Goal: Contribute content: Contribute content

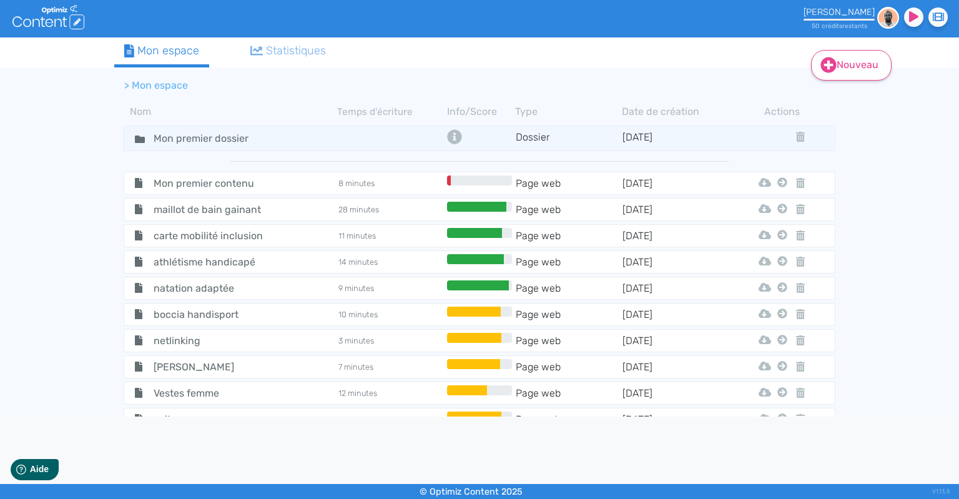
click at [849, 67] on link "Nouveau" at bounding box center [851, 65] width 81 height 31
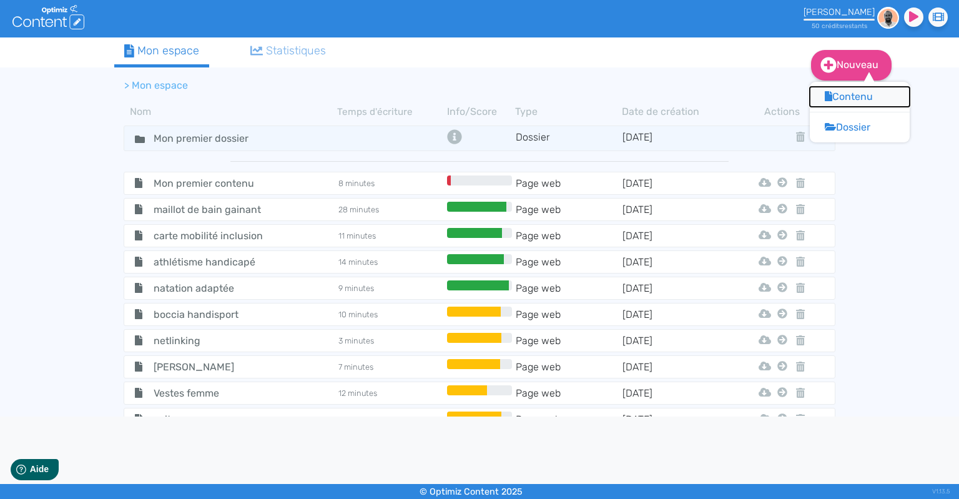
click at [852, 97] on button "Contenu" at bounding box center [860, 97] width 100 height 20
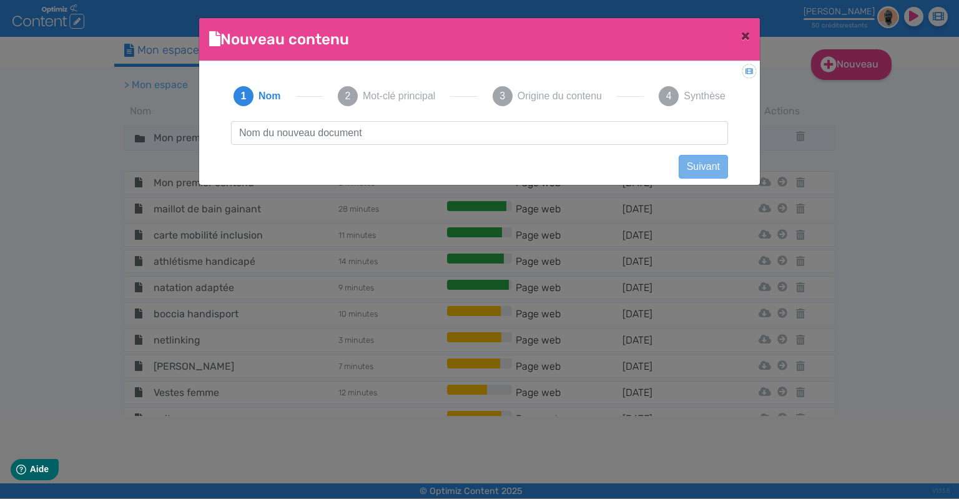
click at [373, 143] on input "text" at bounding box center [479, 133] width 497 height 24
type input "Pantalons grande taille"
click button "Suivant" at bounding box center [703, 167] width 49 height 24
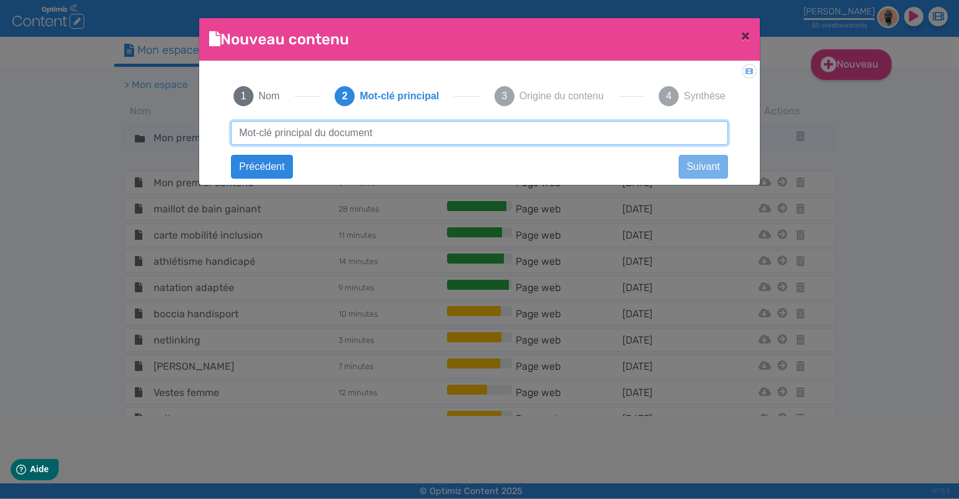
paste input "Pantalons grande taille"
type input "Pantalons grande taille"
click button "Suivant" at bounding box center [0, 0] width 0 height 0
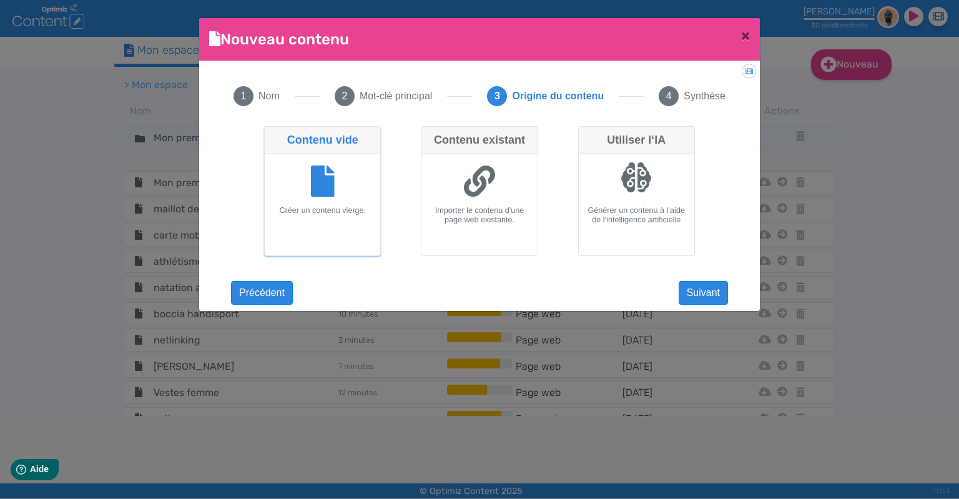
click at [636, 172] on div at bounding box center [636, 177] width 31 height 31
click at [586, 134] on input "Utiliser l‘IA Générer un contenu à l‘aide de l‘intelligence artificielle" at bounding box center [582, 130] width 8 height 8
radio input "true"
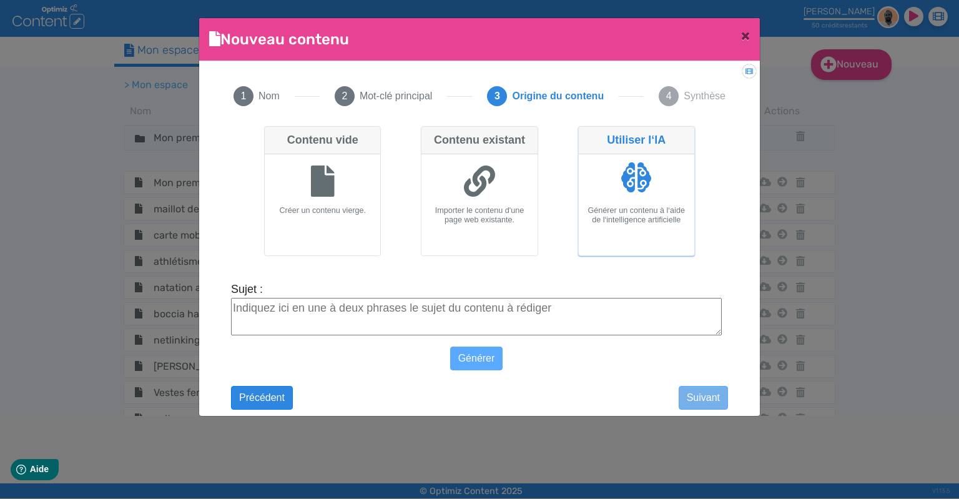
click at [393, 318] on textarea "Sujet :" at bounding box center [476, 316] width 491 height 37
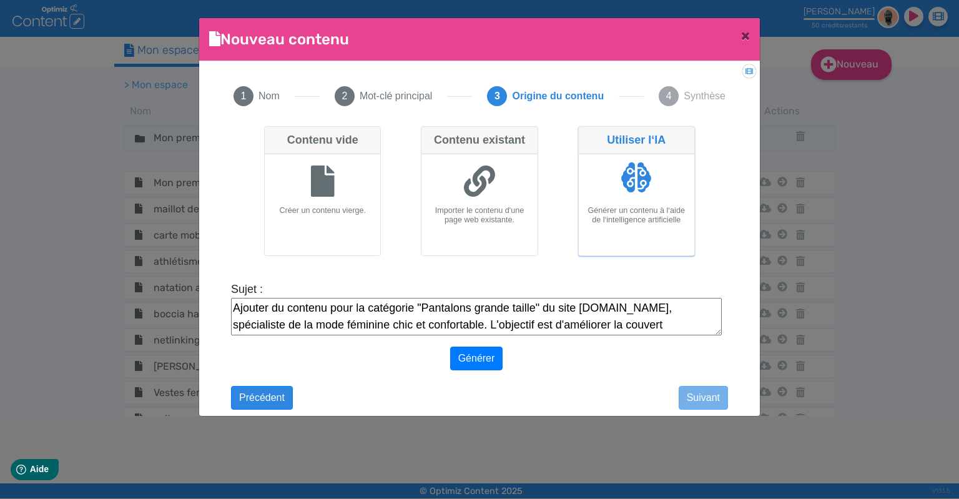
scroll to position [14, 0]
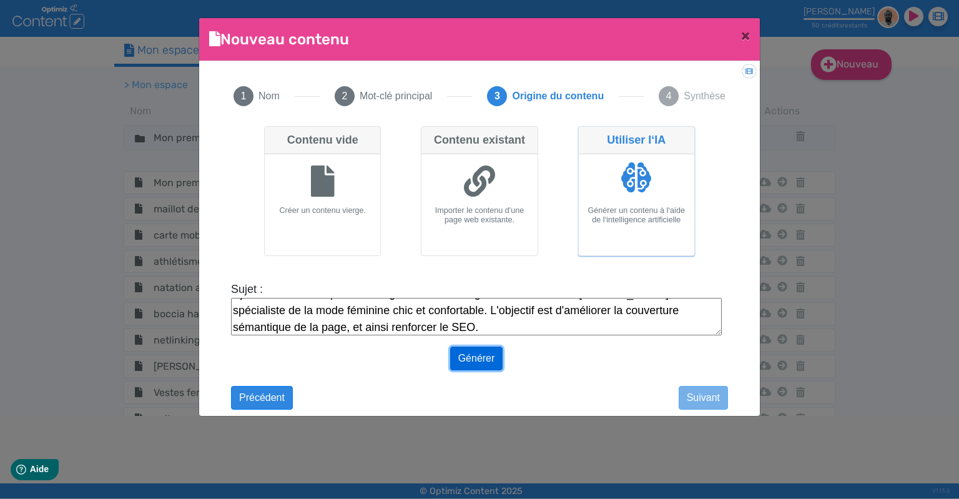
click at [479, 357] on button "Générer" at bounding box center [476, 359] width 53 height 24
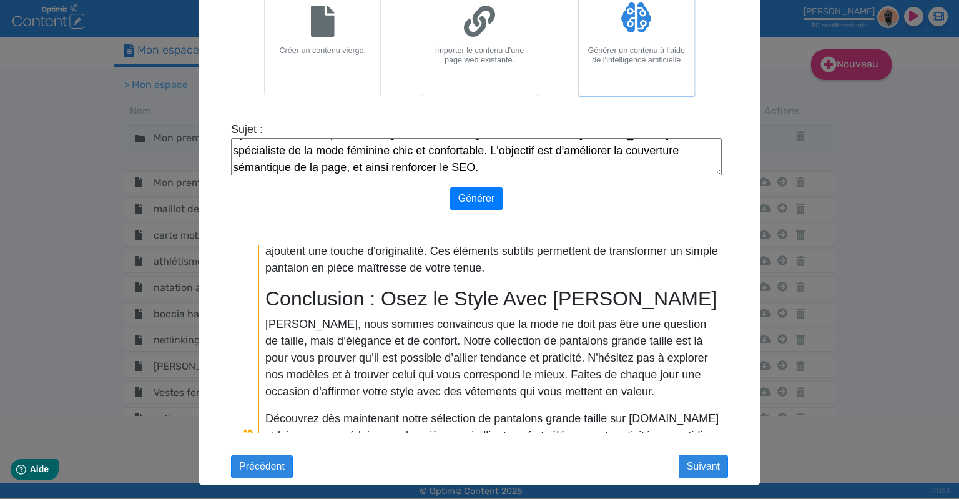
scroll to position [930, 0]
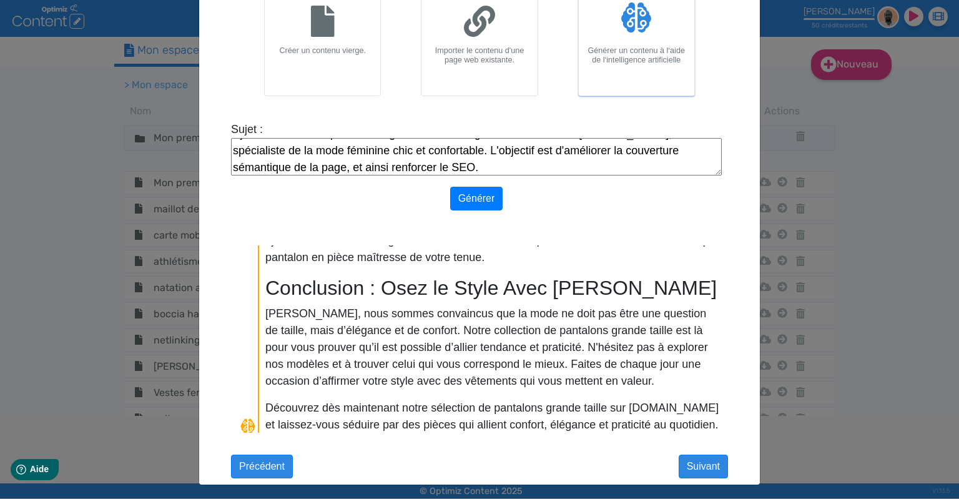
click at [535, 337] on p "[PERSON_NAME], nous sommes convaincus que la mode ne doit pas être une question…" at bounding box center [492, 347] width 455 height 84
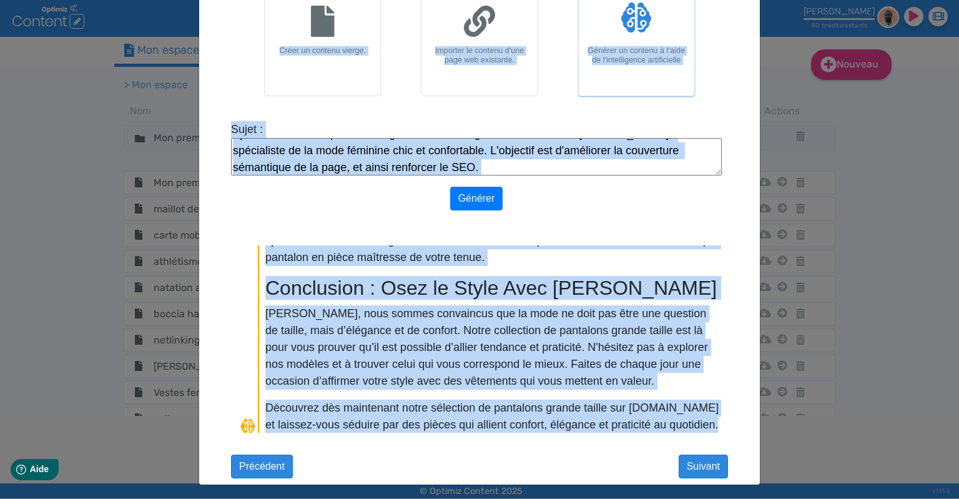
copy div "Loremip dolorsi × Ametconsect: Adipi el seddoeiu 0 Tem 2 Inc-utl etdolorem 7 Al…"
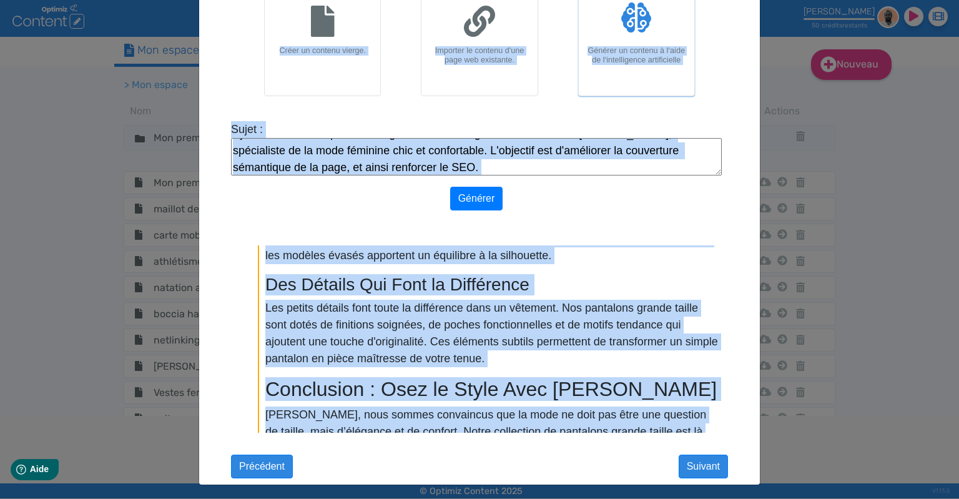
scroll to position [631, 0]
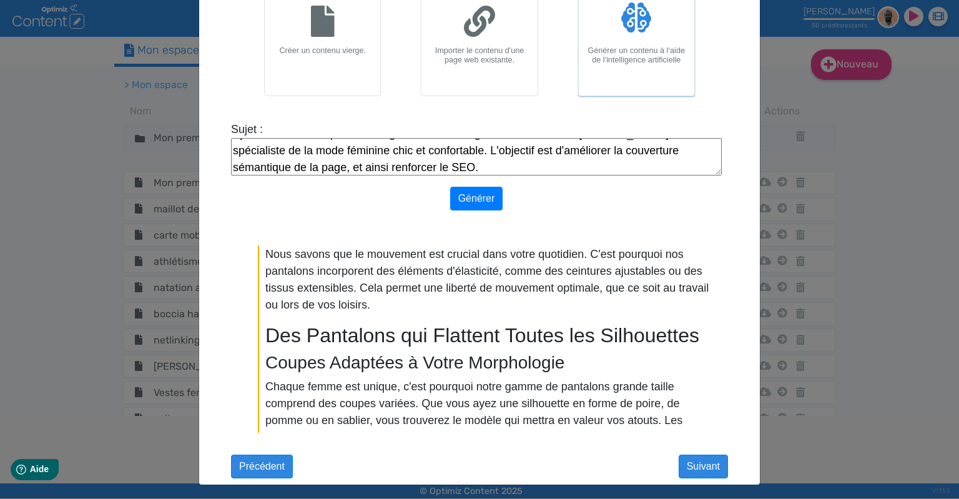
click at [370, 164] on textarea "Ajouter du contenu pour la catégorie "Pantalons grande taille" du site [DOMAIN_…" at bounding box center [476, 156] width 491 height 37
click at [473, 202] on button "Générer" at bounding box center [476, 199] width 53 height 24
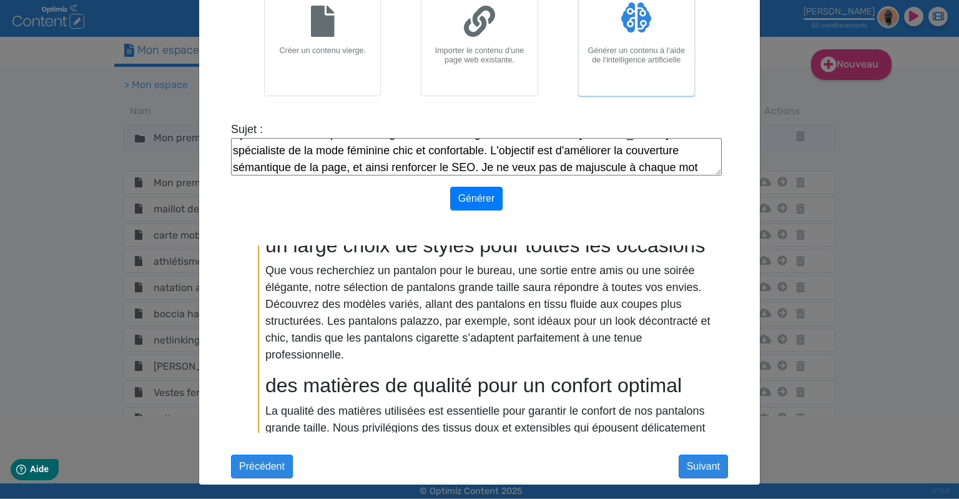
scroll to position [0, 0]
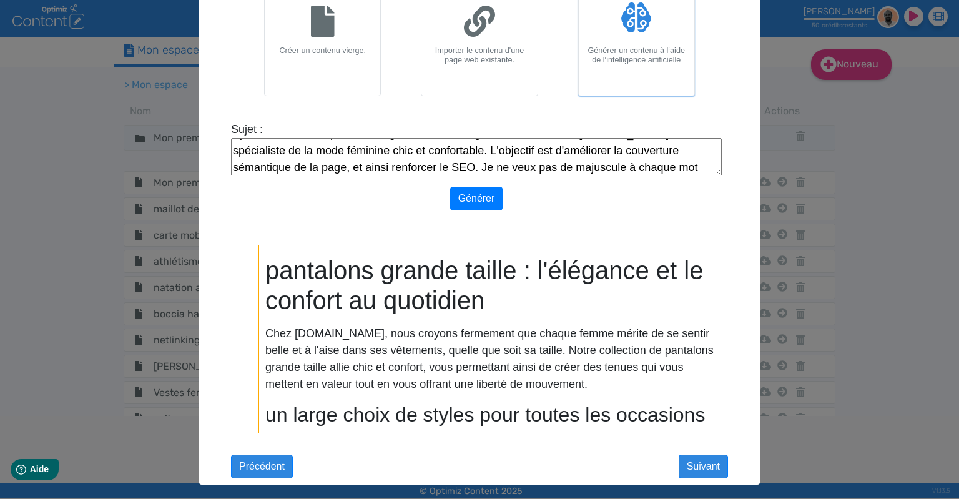
click at [271, 326] on p "Chez [DOMAIN_NAME], nous croyons fermement que chaque femme mérite de se sentir…" at bounding box center [492, 358] width 455 height 67
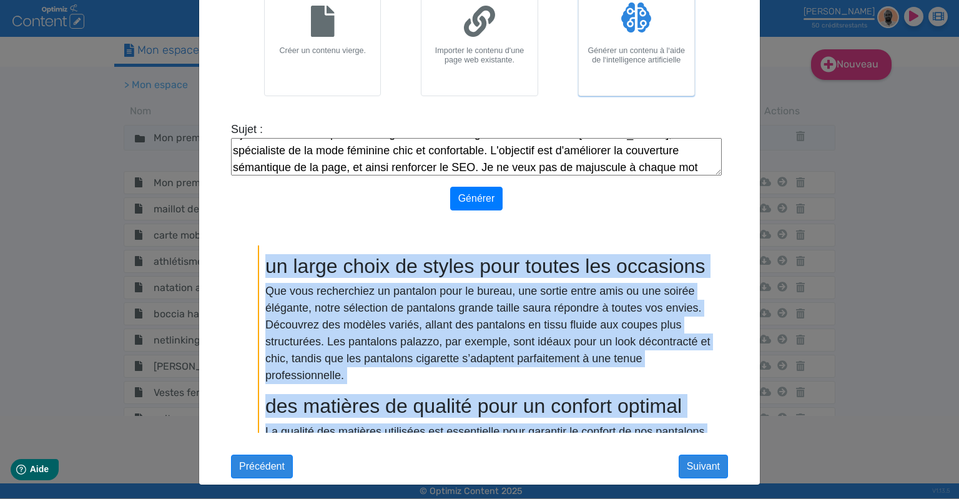
scroll to position [918, 0]
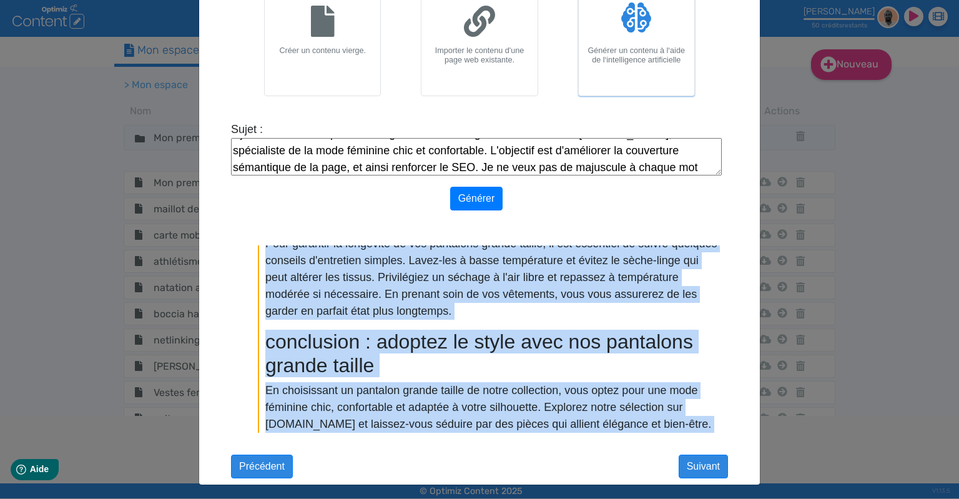
drag, startPoint x: 264, startPoint y: 328, endPoint x: 674, endPoint y: 425, distance: 420.7
copy div "Lore ipsumdo.si, amet consect adipiscin eli seddoe tempo incidi ut la etdolo ma…"
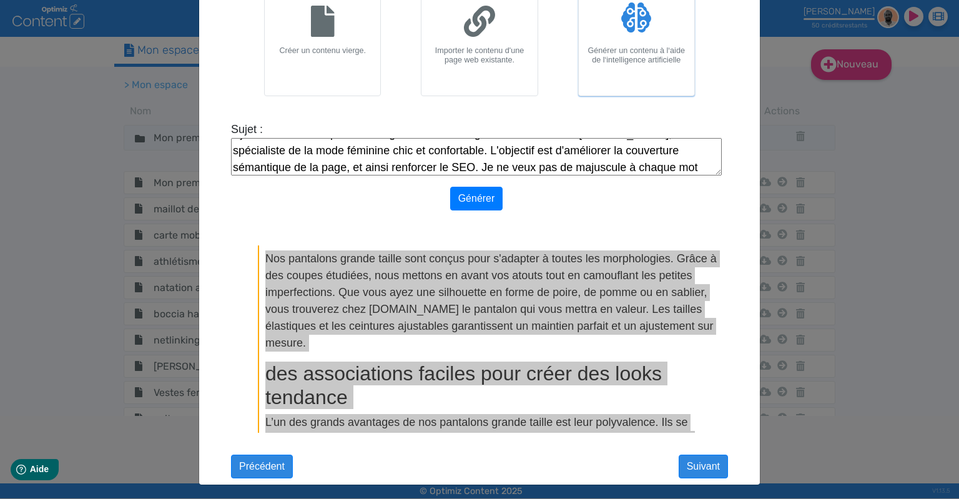
scroll to position [19, 0]
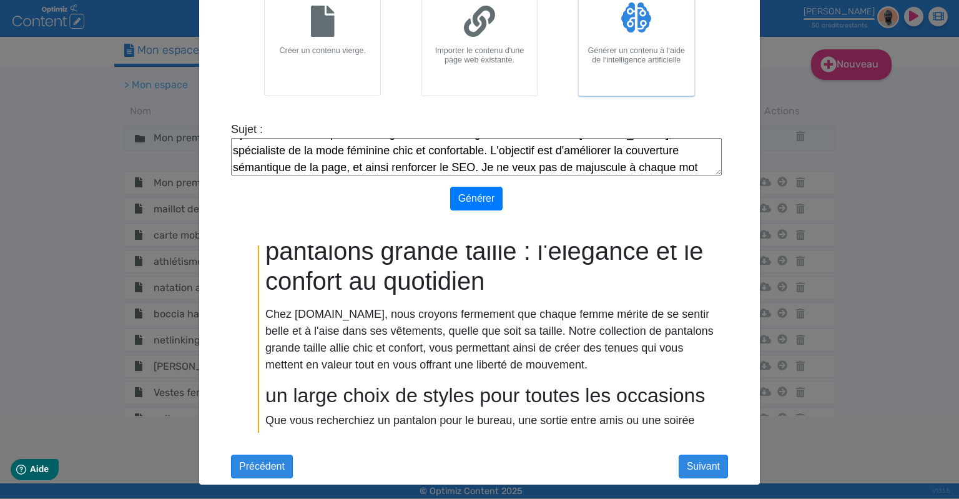
click at [691, 167] on textarea "Ajouter du contenu pour la catégorie "Pantalons grande taille" du site [DOMAIN_…" at bounding box center [476, 156] width 491 height 37
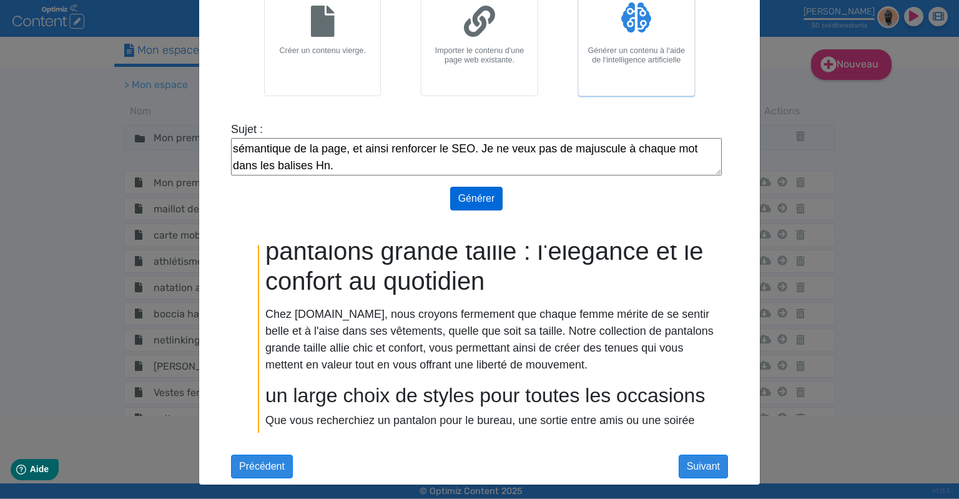
type textarea "Ajouter du contenu pour la catégorie "Pantalons grande taille" du site [DOMAIN_…"
click at [481, 199] on button "Générer" at bounding box center [476, 199] width 53 height 24
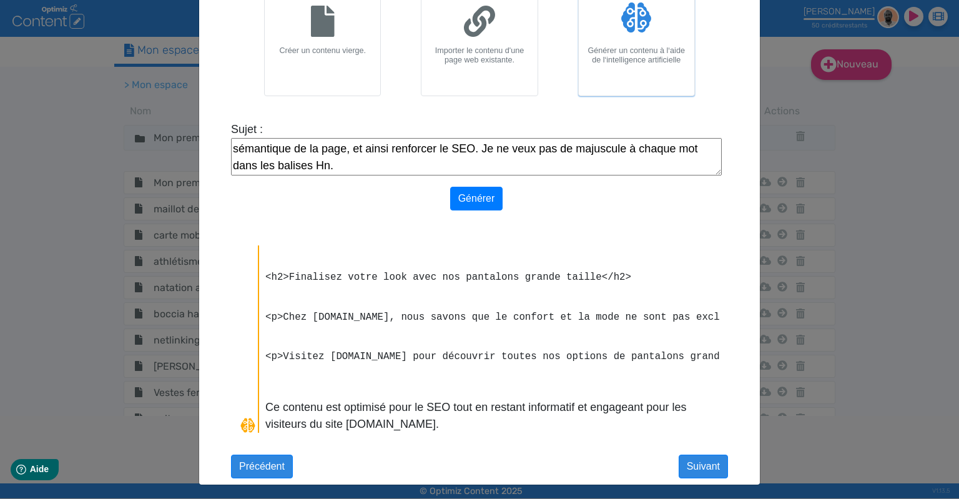
scroll to position [818, 0]
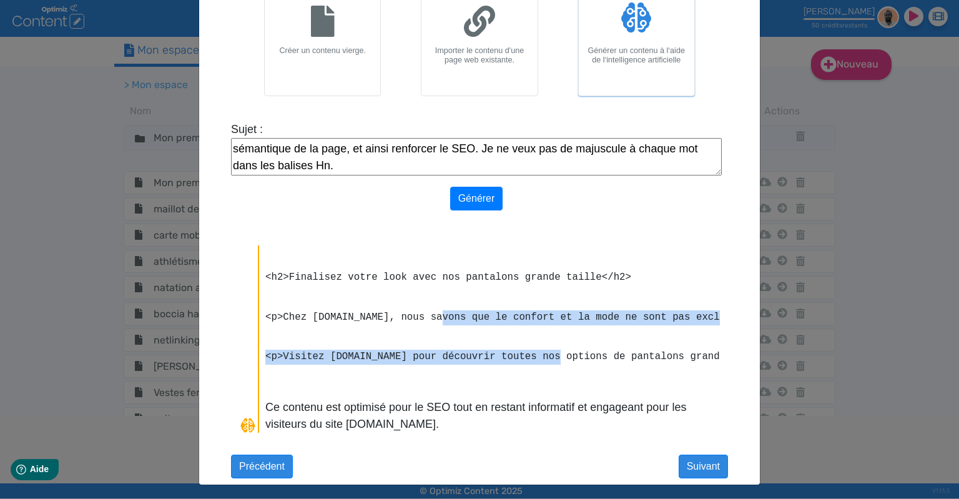
drag, startPoint x: 533, startPoint y: 348, endPoint x: 415, endPoint y: 307, distance: 125.0
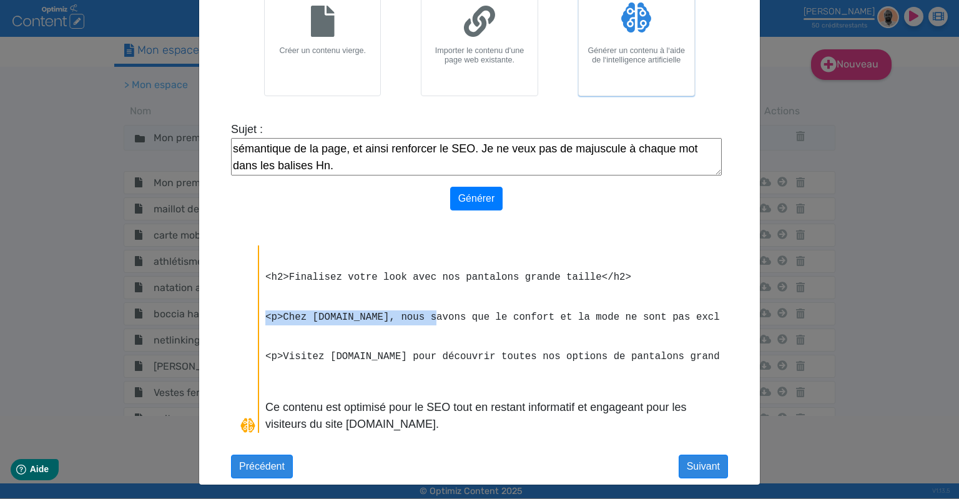
drag, startPoint x: 415, startPoint y: 307, endPoint x: 353, endPoint y: 288, distance: 65.0
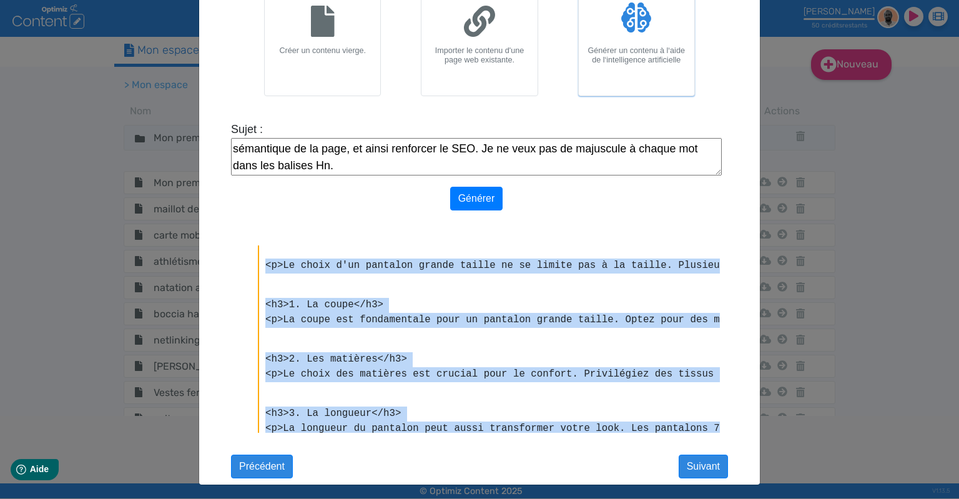
scroll to position [0, 0]
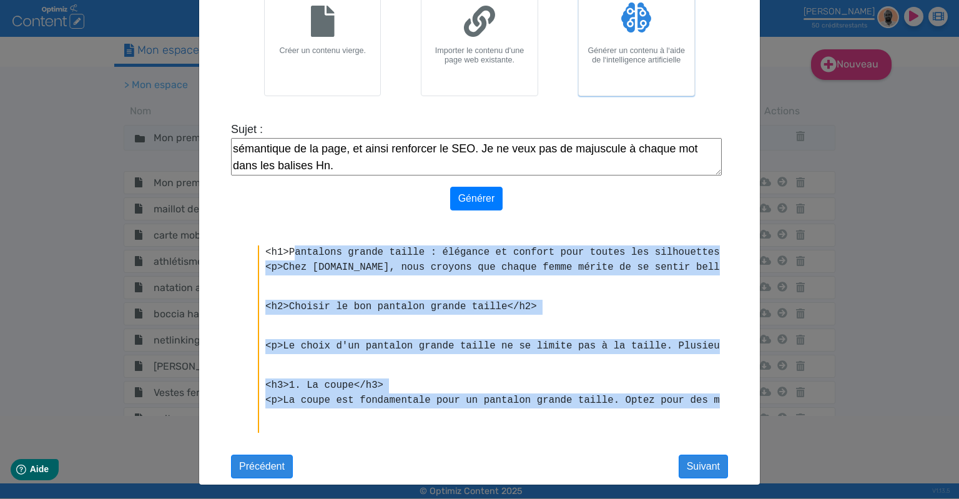
drag, startPoint x: 319, startPoint y: 283, endPoint x: 292, endPoint y: 222, distance: 67.1
click at [325, 300] on p "<h2>Choisir le bon pantalon grande taille</h2>" at bounding box center [492, 307] width 455 height 15
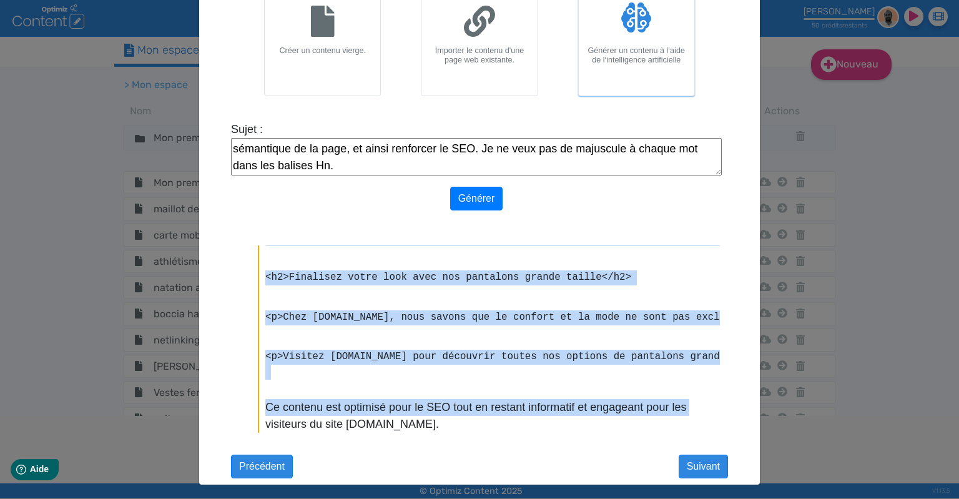
scroll to position [0, 575]
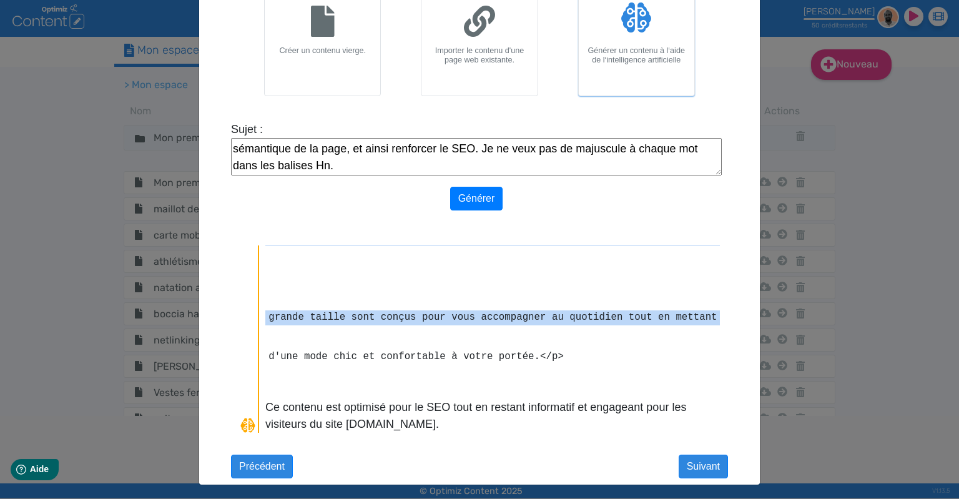
drag, startPoint x: 267, startPoint y: 266, endPoint x: 665, endPoint y: 345, distance: 405.6
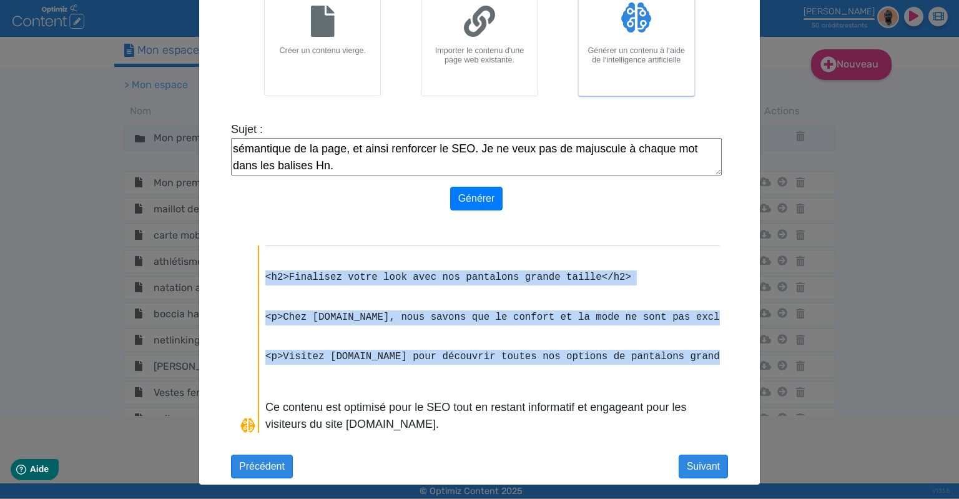
scroll to position [0, 330]
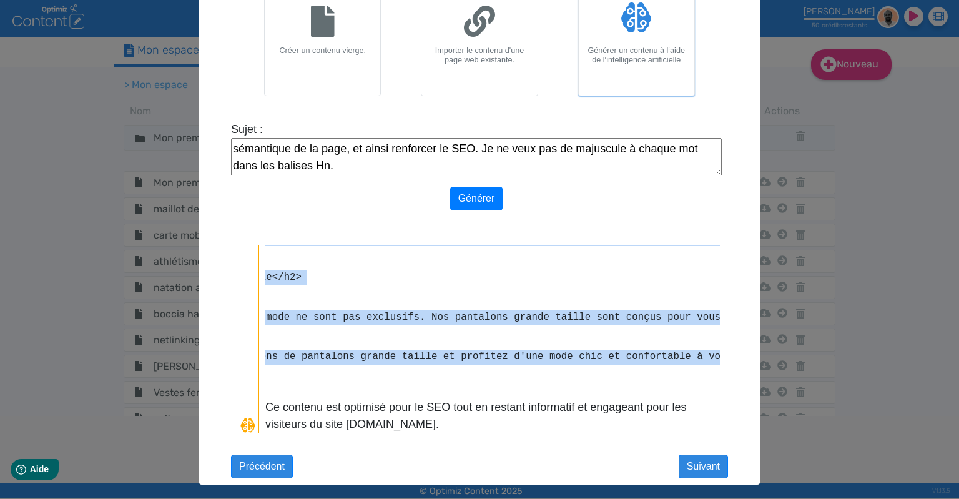
copy pre "<l>Ipsu dolorsi.am, cons adipisc eli seddoe tempo incidi ut la etdolo magna al …"
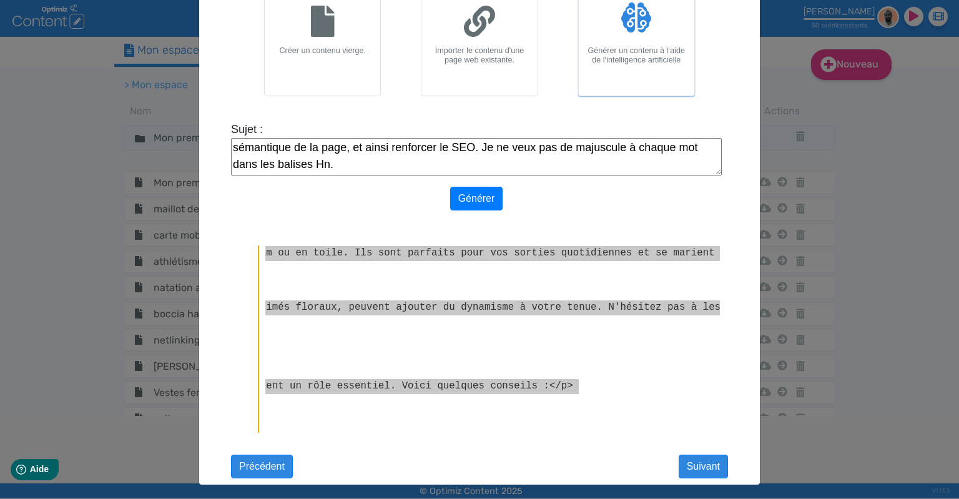
scroll to position [0, 0]
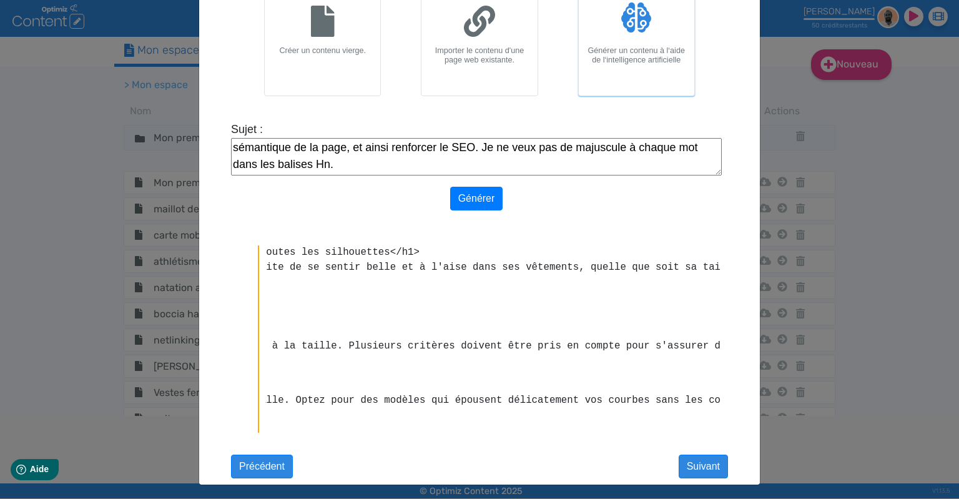
click at [505, 164] on textarea "Ajouter du contenu pour la catégorie "Pantalons grande taille" du site [DOMAIN_…" at bounding box center [476, 156] width 491 height 37
click at [268, 465] on button "Précédent" at bounding box center [262, 467] width 62 height 24
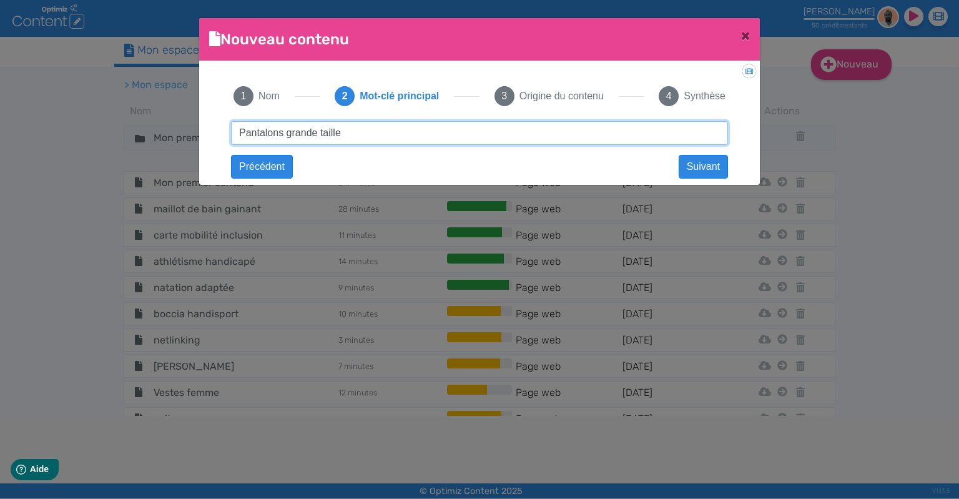
drag, startPoint x: 281, startPoint y: 131, endPoint x: 150, endPoint y: 129, distance: 130.5
click at [231, 131] on input "Pantalons grande taille" at bounding box center [479, 133] width 497 height 24
type input "Jupes grande taille"
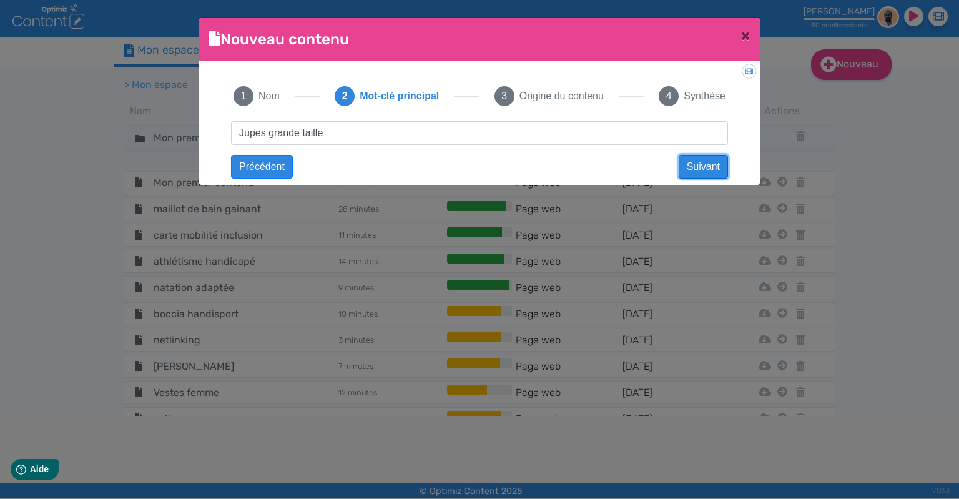
click at [708, 165] on button "Suivant" at bounding box center [703, 167] width 49 height 24
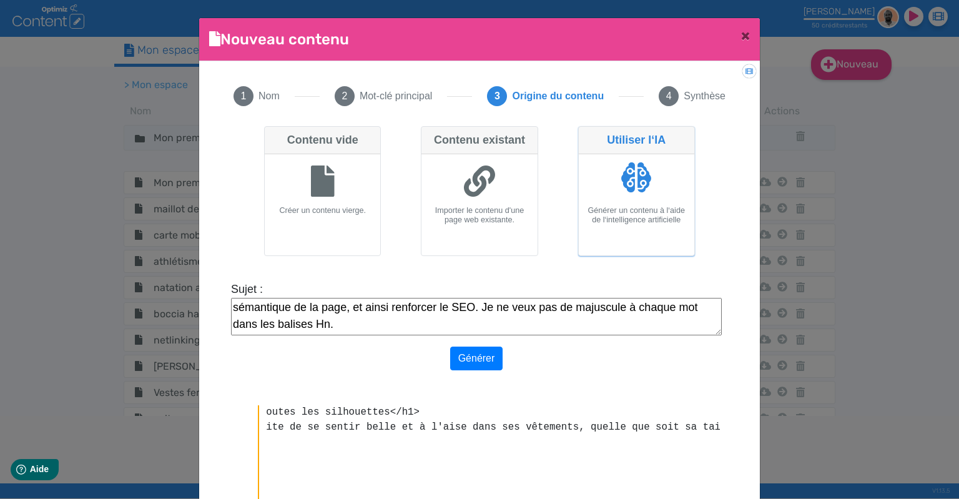
drag, startPoint x: 416, startPoint y: 323, endPoint x: 419, endPoint y: 317, distance: 7.0
click at [416, 321] on textarea "Ajouter du contenu pour la catégorie "Pantalons grande taille" du site [DOMAIN_…" at bounding box center [476, 316] width 491 height 37
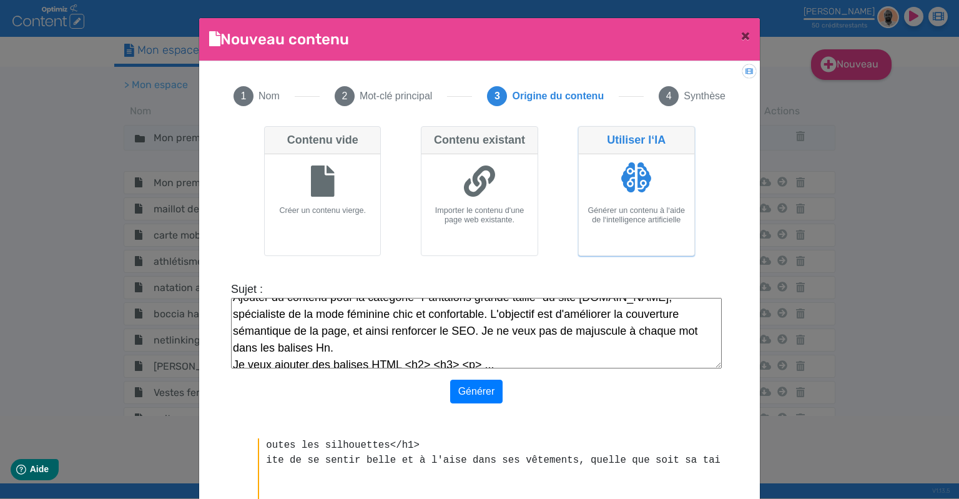
scroll to position [0, 0]
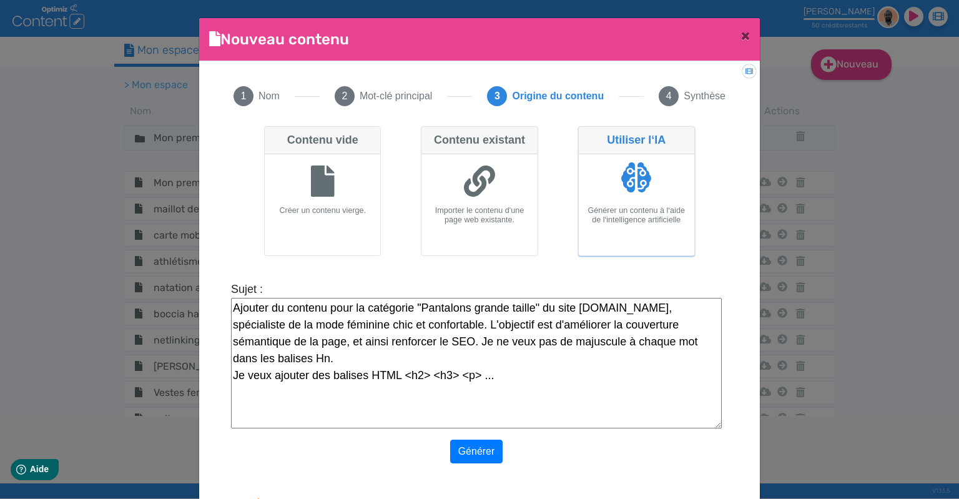
drag, startPoint x: 719, startPoint y: 328, endPoint x: 715, endPoint y: 432, distance: 103.7
click at [716, 428] on textarea "Ajouter du contenu pour la catégorie "Pantalons grande taille" du site [DOMAIN_…" at bounding box center [476, 363] width 491 height 130
click at [494, 398] on textarea "Ajouter du contenu pour la catégorie "Pantalons grande taille" du site [DOMAIN_…" at bounding box center [476, 368] width 491 height 140
paste textarea "J"
click at [437, 307] on textarea "Ajouter du contenu pour la catégorie "Pantalons grande taille" du site [DOMAIN_…" at bounding box center [476, 368] width 491 height 140
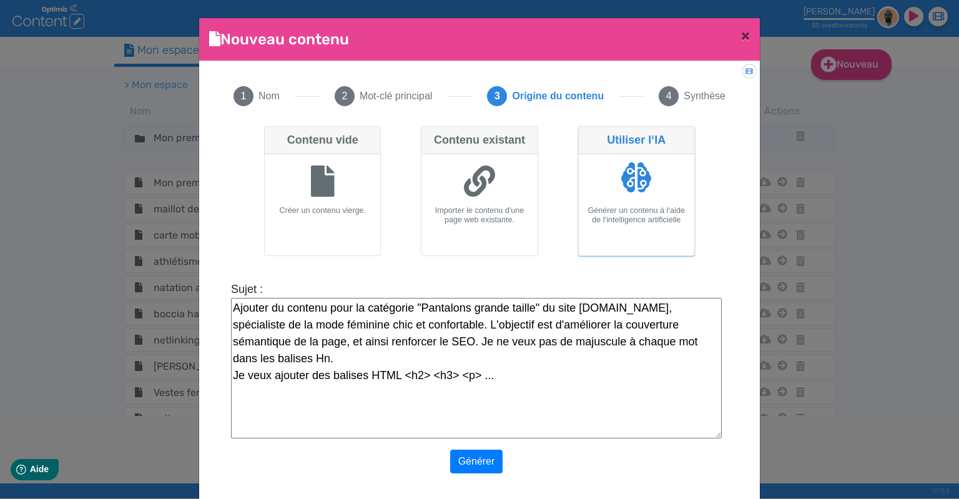
click at [437, 307] on textarea "Ajouter du contenu pour la catégorie "Pantalons grande taille" du site [DOMAIN_…" at bounding box center [476, 368] width 491 height 140
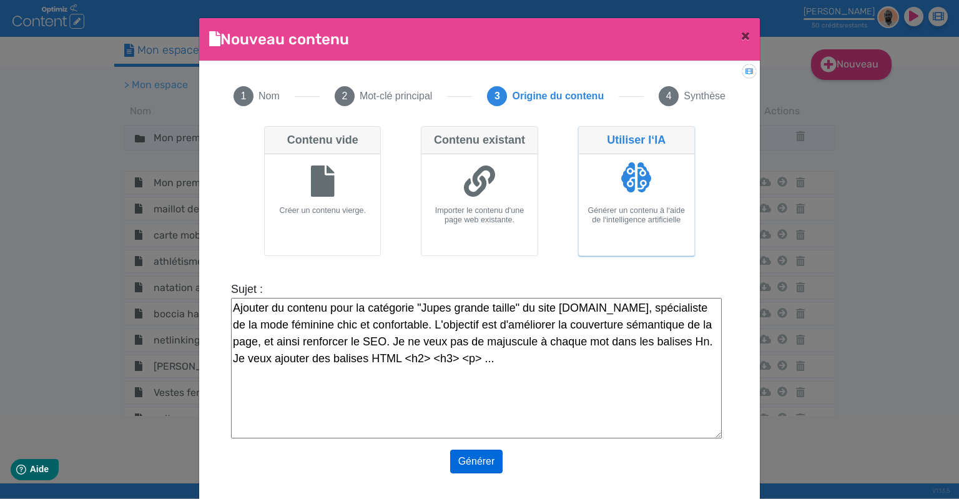
type textarea "Ajouter du contenu pour la catégorie "Jupes grande taille" du site [DOMAIN_NAME…"
click at [495, 458] on button "Générer" at bounding box center [476, 462] width 53 height 24
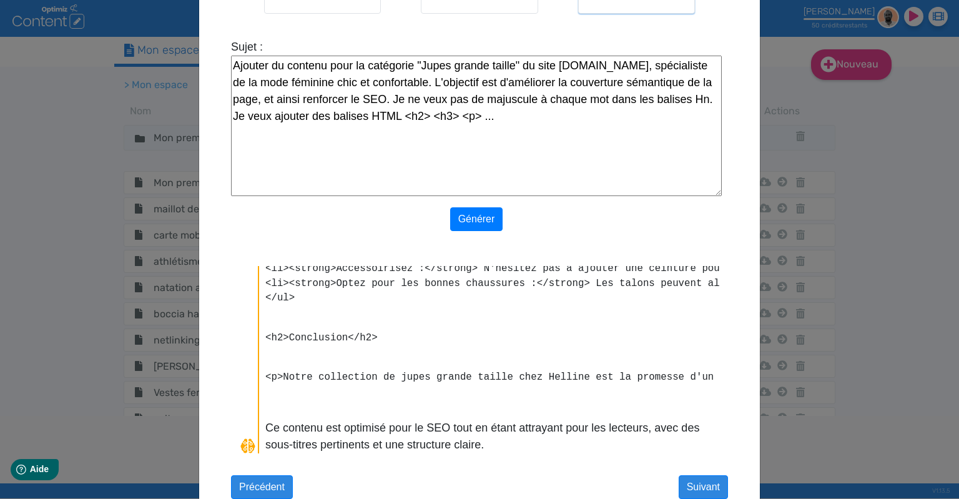
scroll to position [262, 0]
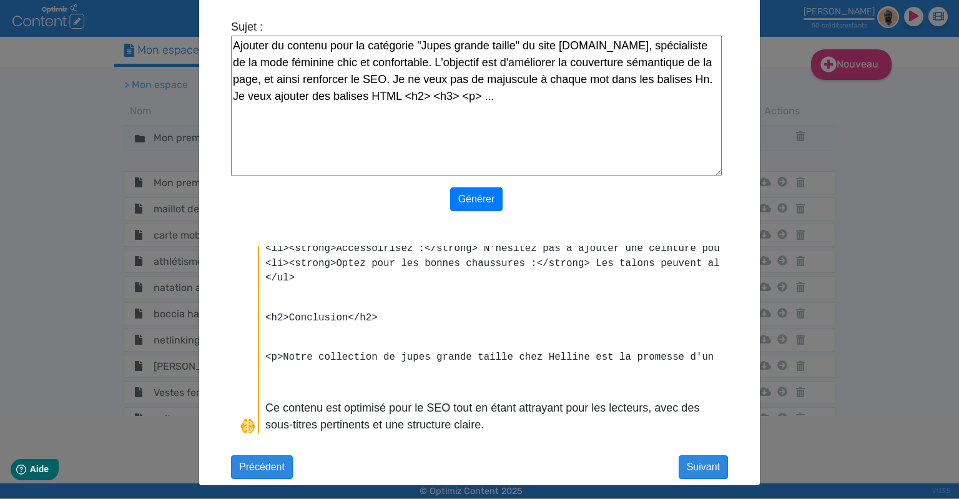
click at [309, 263] on p "<ul> <li><strong>Choisissez le bon haut :</strong> Un haut ajusté peut équilibr…" at bounding box center [492, 249] width 455 height 74
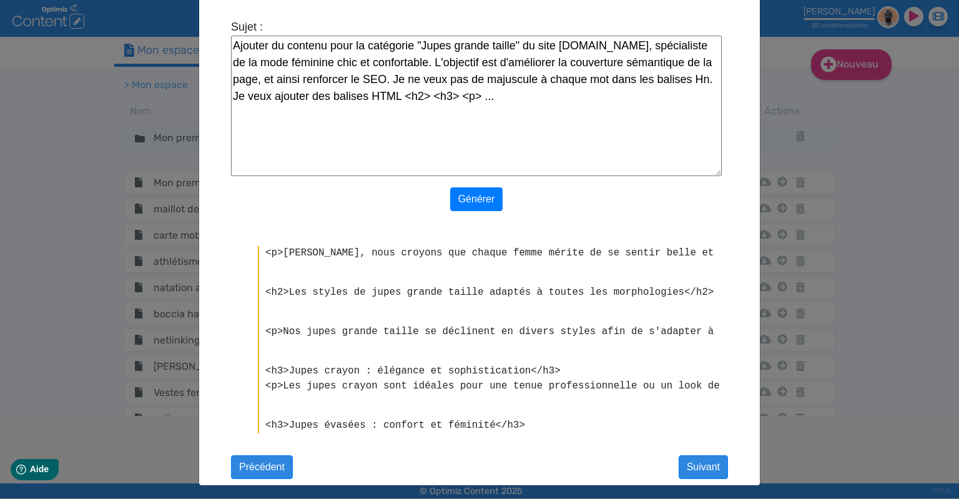
scroll to position [0, 0]
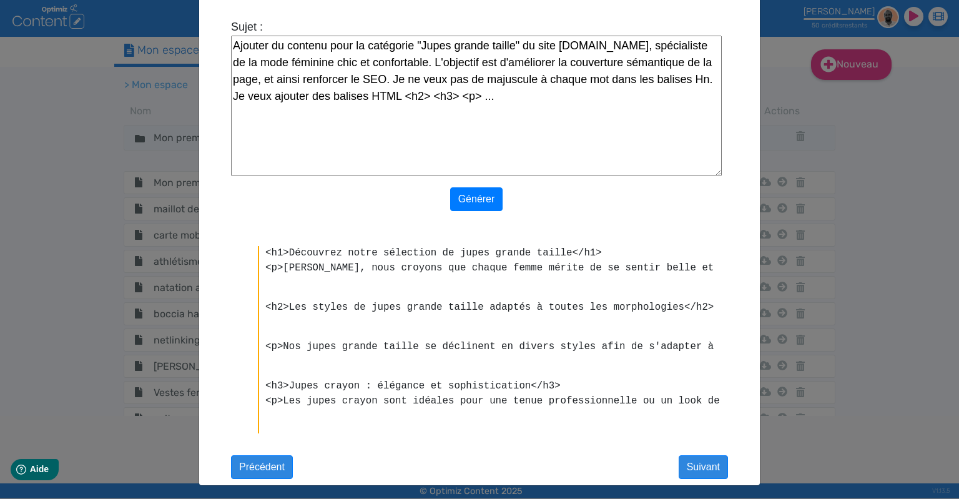
click at [282, 267] on p "<p>[PERSON_NAME], nous croyons que chaque femme mérite de se sentir belle et à …" at bounding box center [492, 268] width 455 height 15
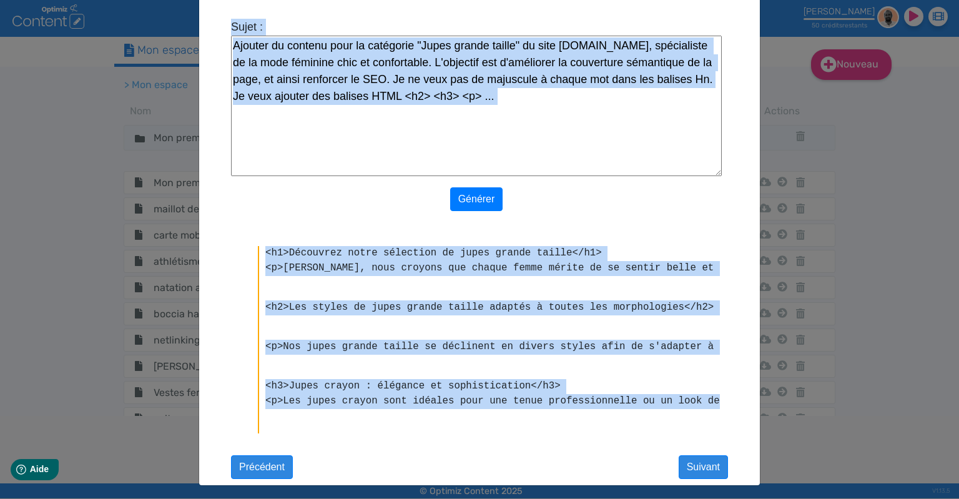
click at [287, 265] on p "<p>[PERSON_NAME], nous croyons que chaque femme mérite de se sentir belle et à …" at bounding box center [492, 268] width 455 height 15
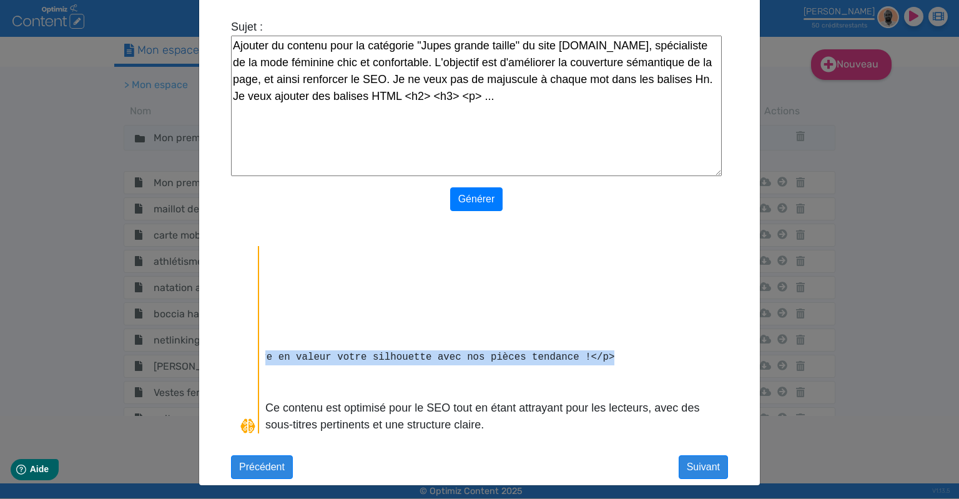
scroll to position [0, 1526]
drag, startPoint x: 267, startPoint y: 263, endPoint x: 760, endPoint y: 352, distance: 501.2
click at [720, 352] on pre "<h1>Découvrez notre sélection de jupes grande taille</h1> <p>[PERSON_NAME], nou…" at bounding box center [492, 20] width 455 height 740
copy pre "<l>Ipsu Dolorsi, amet consect adi elitse doeiu tempor in ut labore etdol ma a e…"
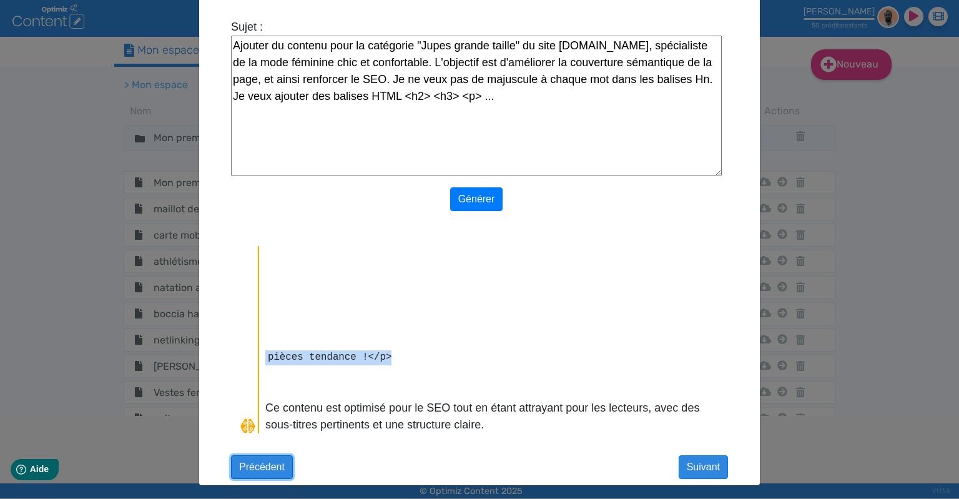
click at [273, 458] on button "Précédent" at bounding box center [262, 467] width 62 height 24
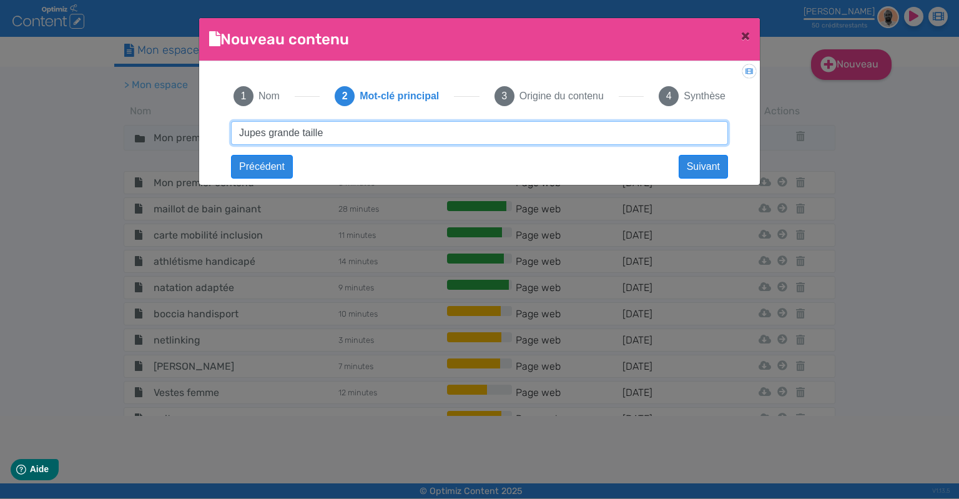
click at [259, 134] on input "Jupes grande taille" at bounding box center [479, 133] width 497 height 24
click at [258, 134] on input "Jupes grande taille" at bounding box center [479, 133] width 497 height 24
type input "Pulls grande taille"
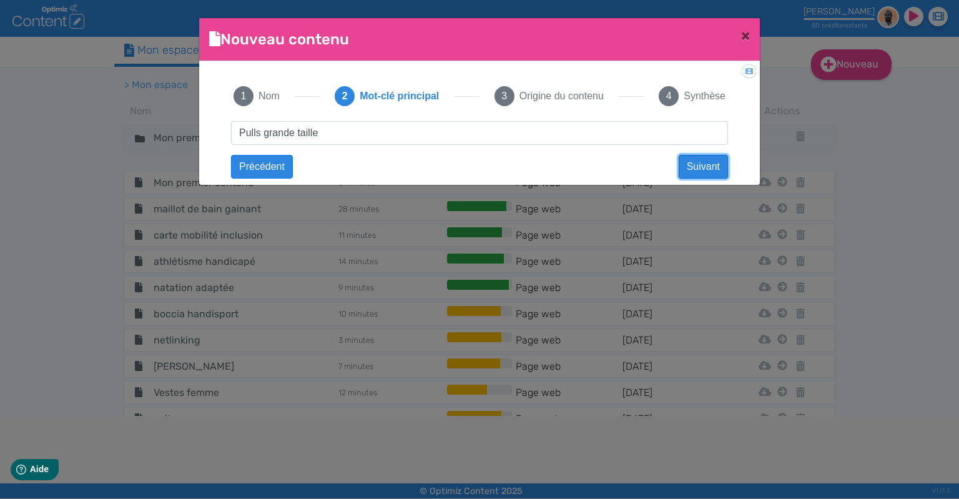
click at [689, 164] on button "Suivant" at bounding box center [703, 167] width 49 height 24
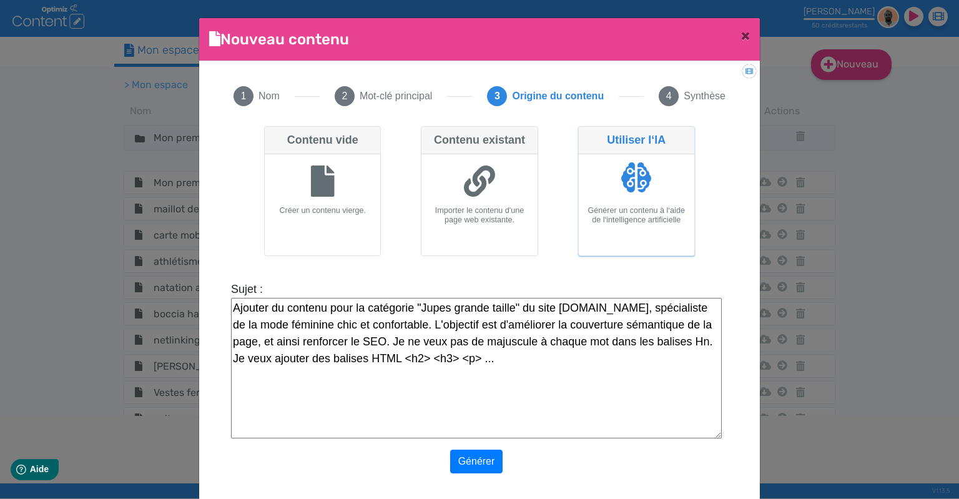
click at [427, 305] on textarea "Ajouter du contenu pour la catégorie "Jupes grande taille" du site [DOMAIN_NAME…" at bounding box center [476, 368] width 491 height 140
click at [486, 458] on button "Générer" at bounding box center [476, 462] width 53 height 24
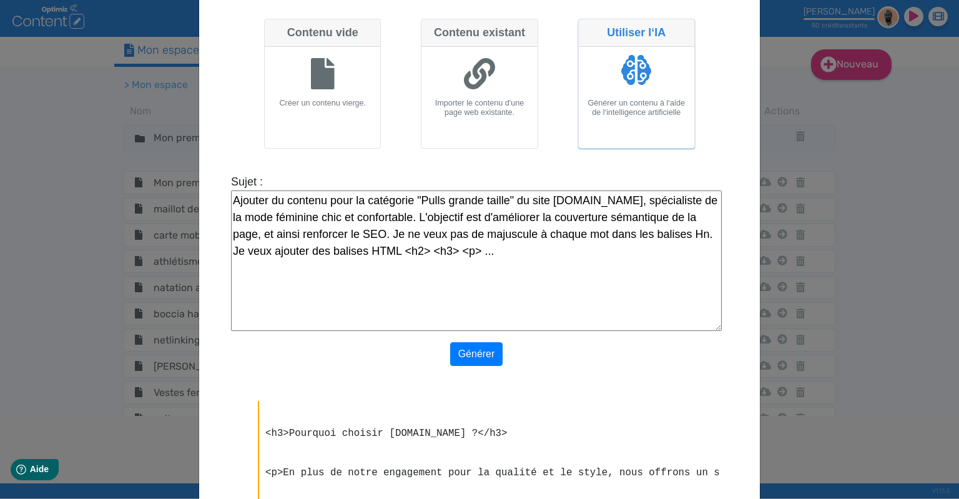
scroll to position [0, 0]
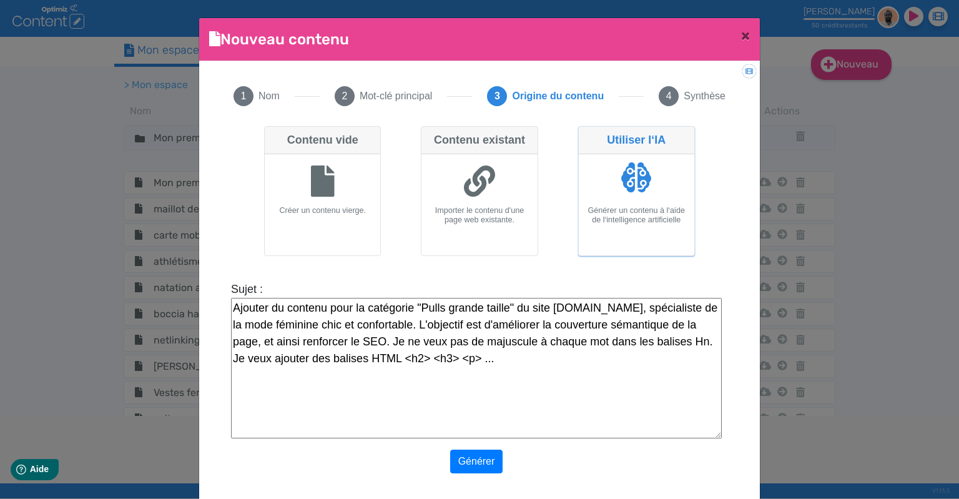
click at [439, 307] on textarea "Ajouter du contenu pour la catégorie "Pulls grande taille" du site [DOMAIN_NAME…" at bounding box center [476, 368] width 491 height 140
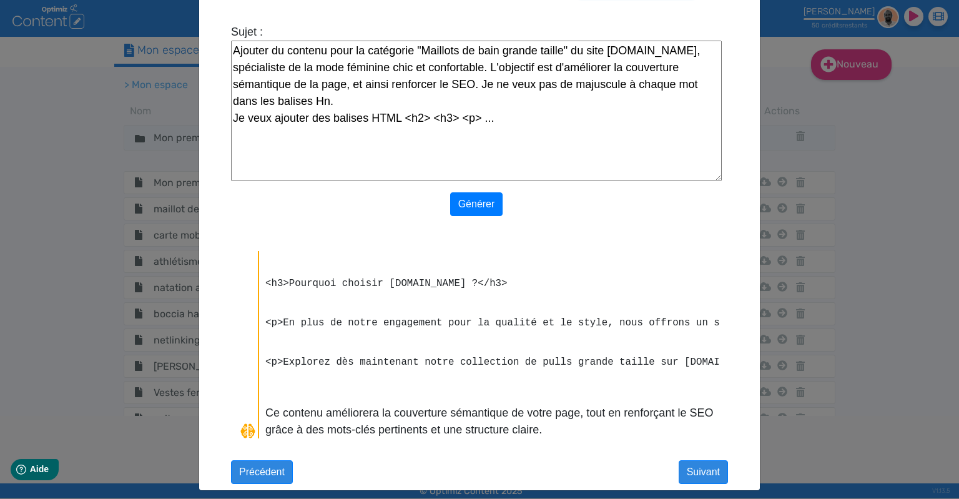
scroll to position [262, 0]
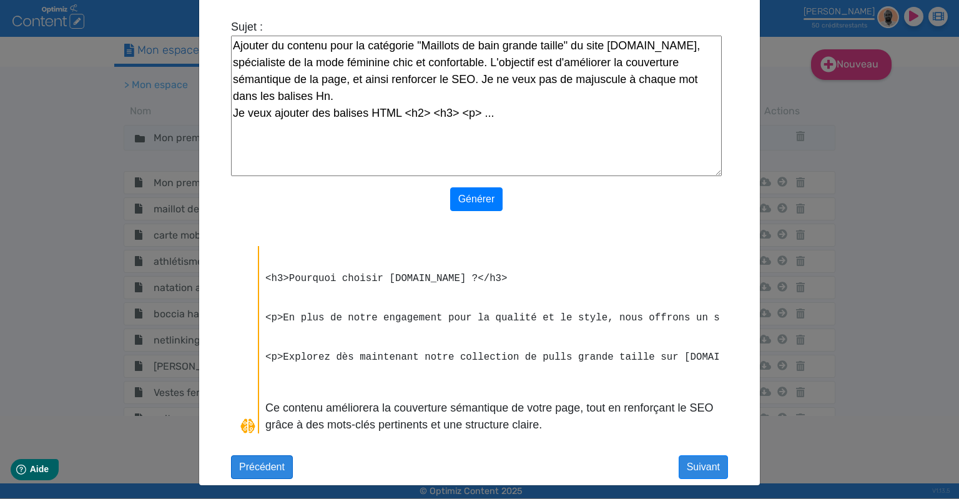
type textarea "Ajouter du contenu pour la catégorie "Maillots de bain grande taille" du site […"
click at [263, 465] on button "Précédent" at bounding box center [262, 467] width 62 height 24
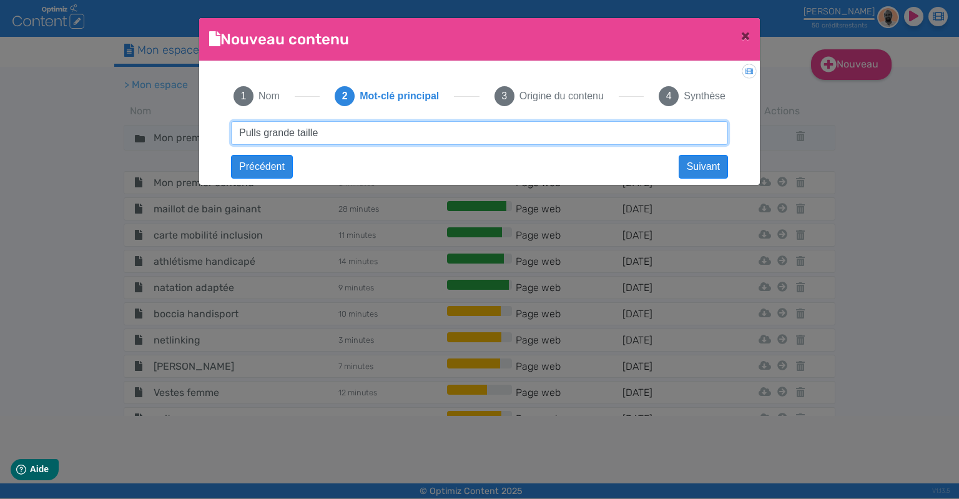
drag, startPoint x: 259, startPoint y: 132, endPoint x: 234, endPoint y: 130, distance: 24.4
click at [232, 134] on input "Pulls grande taille" at bounding box center [479, 133] width 497 height 24
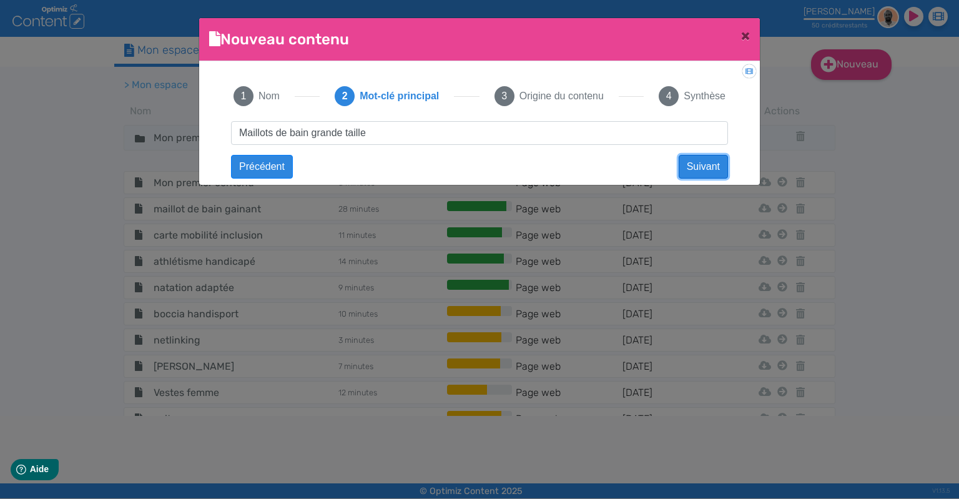
click at [686, 170] on button "Suivant" at bounding box center [703, 167] width 49 height 24
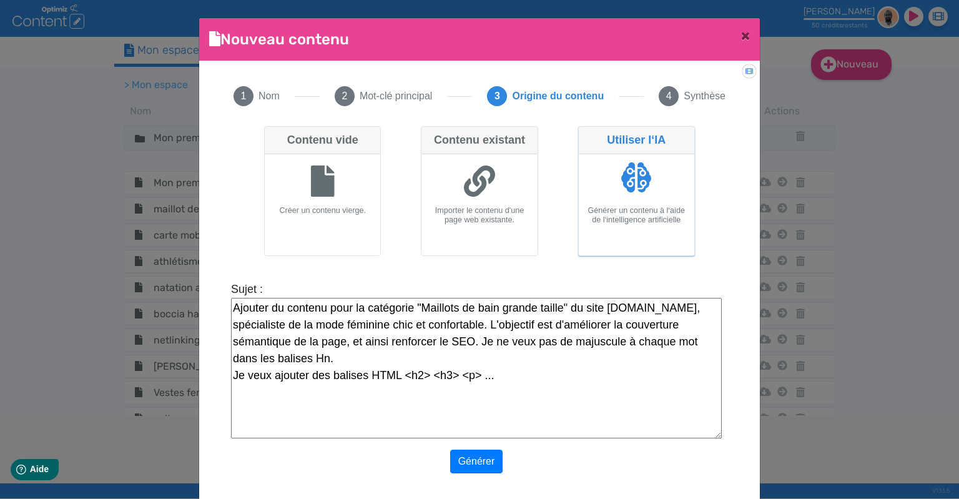
click at [398, 343] on textarea "Ajouter du contenu pour la catégorie "Maillots de bain grande taille" du site […" at bounding box center [476, 368] width 491 height 140
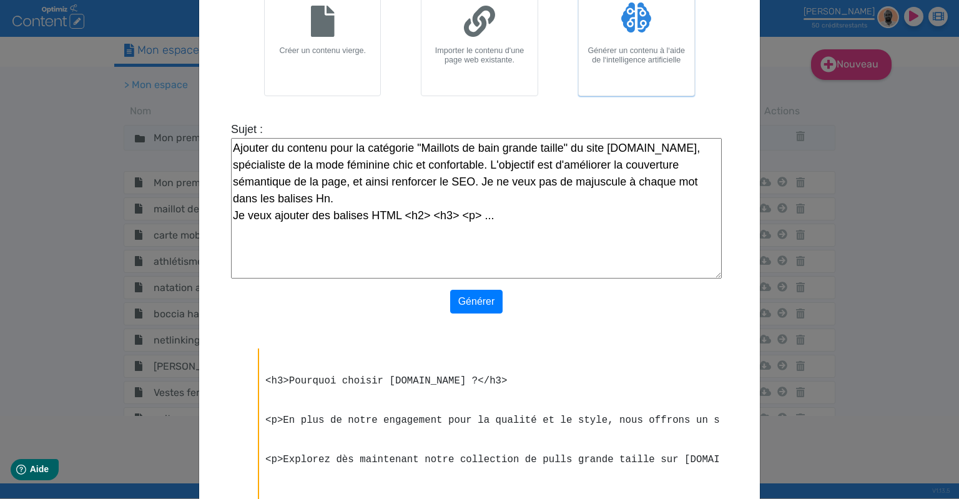
scroll to position [162, 0]
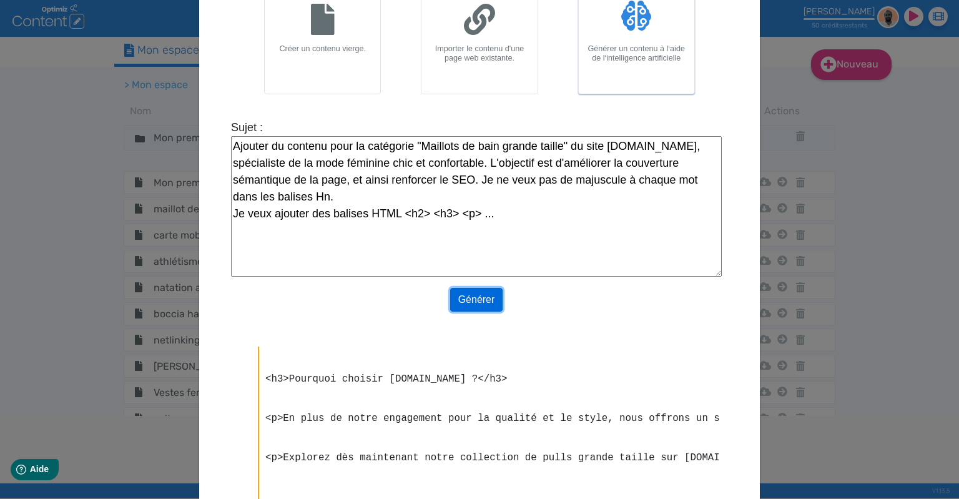
click at [484, 300] on button "Générer" at bounding box center [476, 300] width 53 height 24
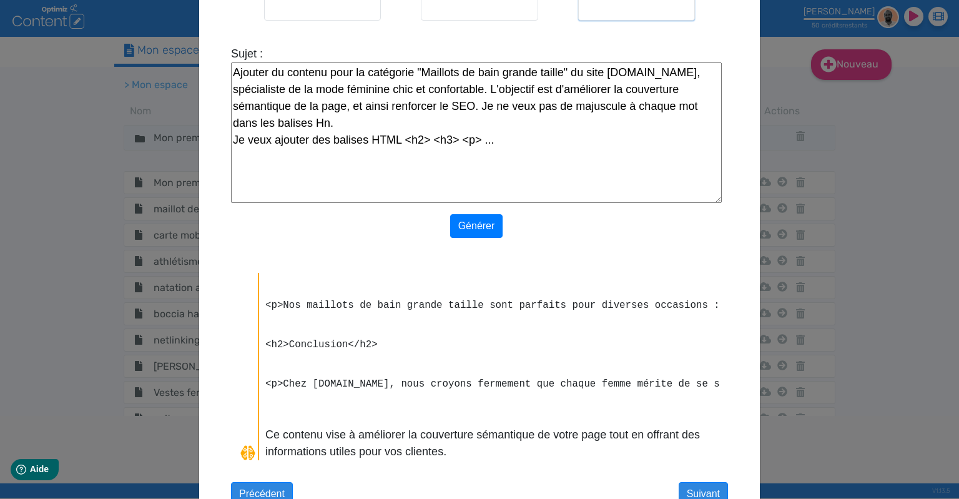
scroll to position [262, 0]
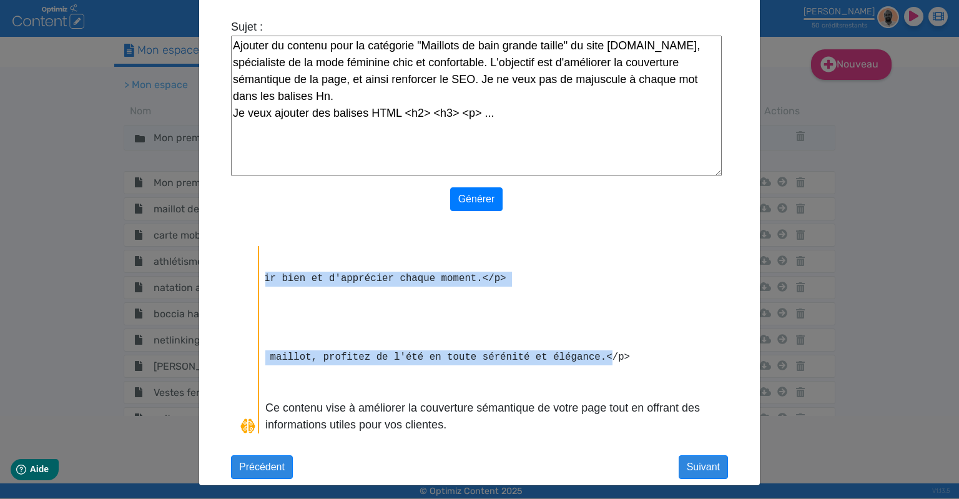
drag, startPoint x: 267, startPoint y: 345, endPoint x: 741, endPoint y: 357, distance: 474.7
copy pre "<l>Ipsu dolorsi.am, cons adipiscing eli seddoe tempo incidi ut la etdolo magna …"
drag, startPoint x: 406, startPoint y: 353, endPoint x: 396, endPoint y: 353, distance: 10.6
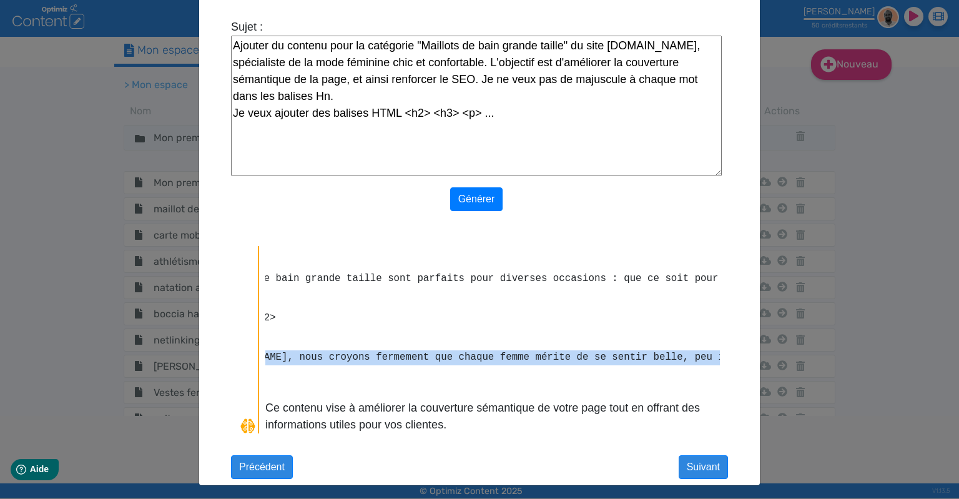
scroll to position [0, 0]
drag, startPoint x: 393, startPoint y: 353, endPoint x: 186, endPoint y: 343, distance: 207.5
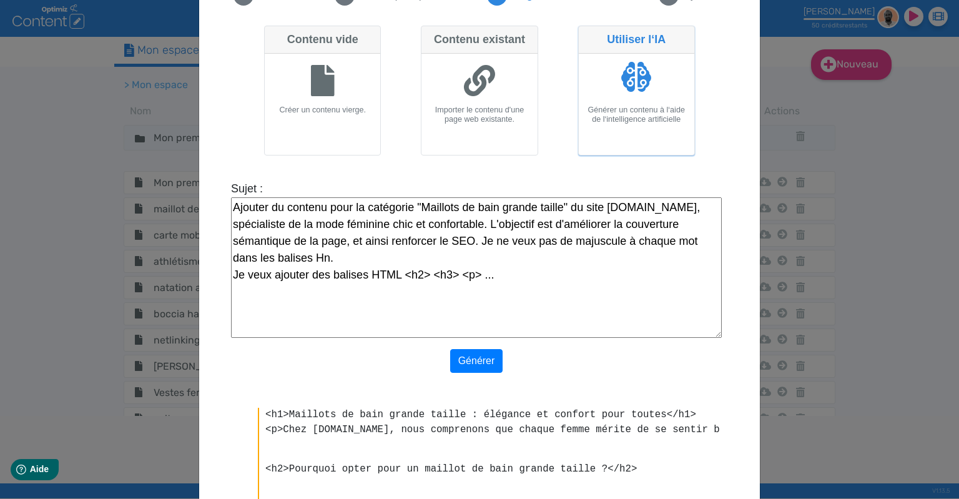
scroll to position [262, 0]
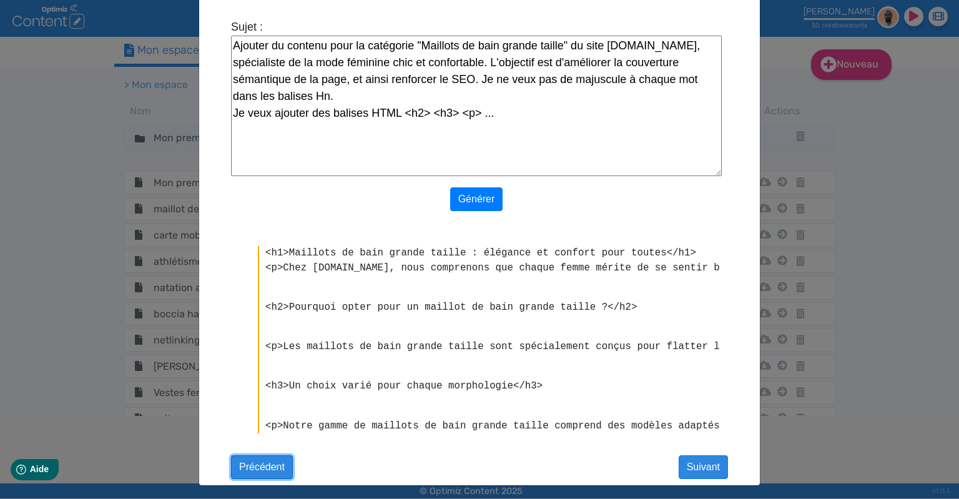
click at [275, 456] on button "Précédent" at bounding box center [262, 467] width 62 height 24
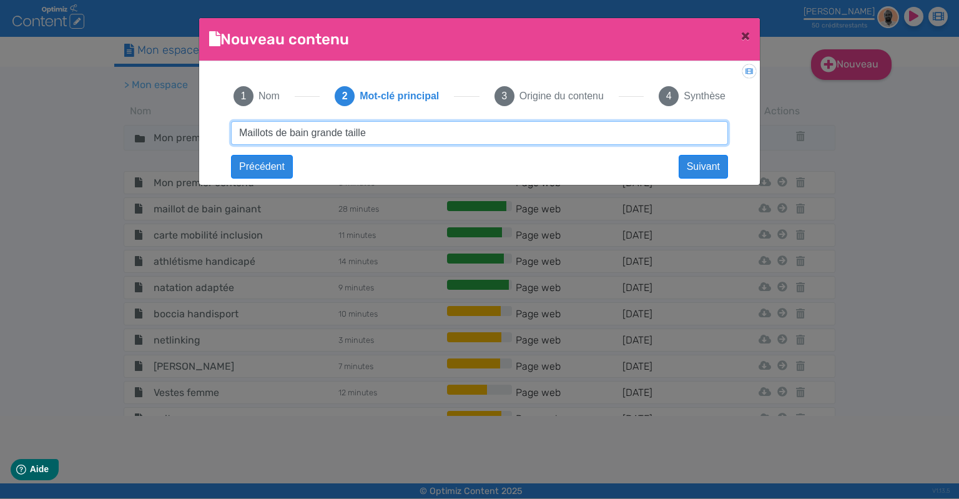
scroll to position [0, 0]
drag, startPoint x: 367, startPoint y: 127, endPoint x: 174, endPoint y: 120, distance: 193.1
click at [231, 121] on input "Maillots de bain grande taille" at bounding box center [479, 133] width 497 height 24
type input "chaussures grande largeur"
click button "Suivant" at bounding box center [0, 0] width 0 height 0
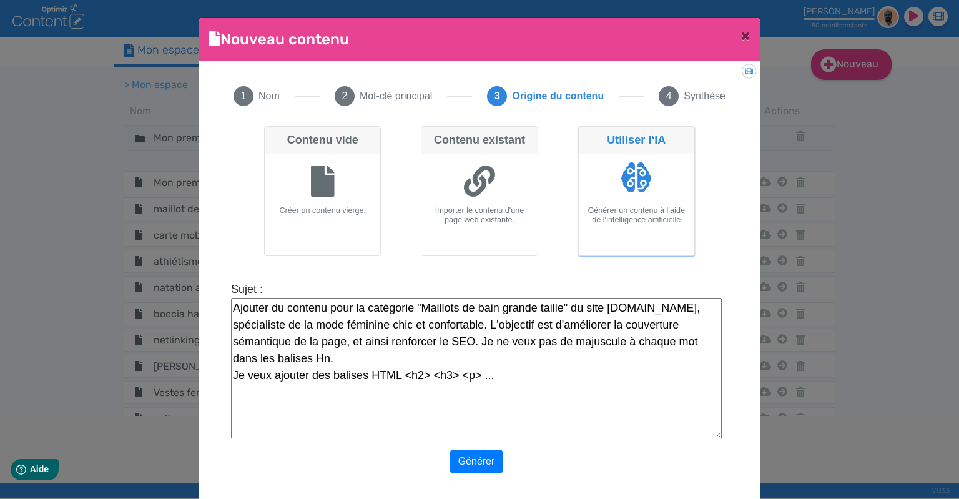
click at [554, 303] on textarea "Ajouter du contenu pour la catégorie "Maillots de bain grande taille" du site […" at bounding box center [476, 368] width 491 height 140
type textarea "Ajouter du contenu pour la catégorie "Chaussures grande largeur" du site [DOMAI…"
click at [480, 461] on button "Générer" at bounding box center [476, 462] width 53 height 24
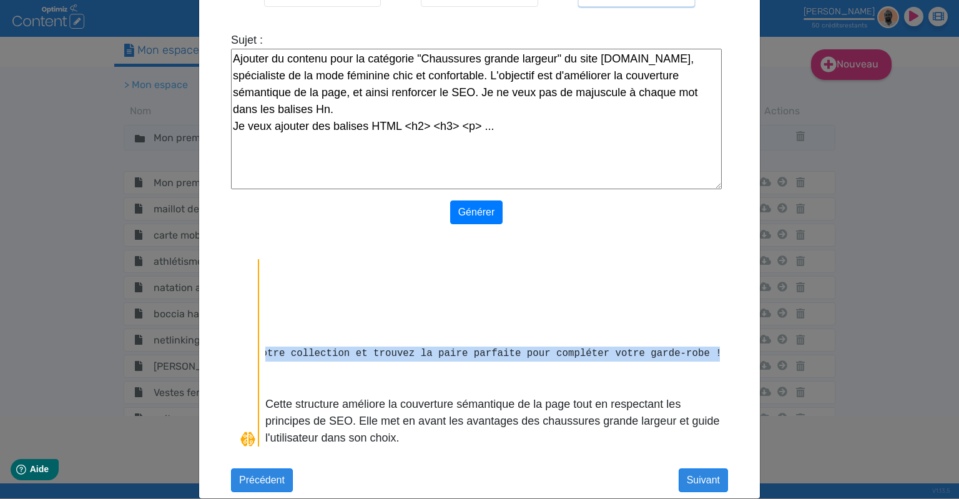
scroll to position [0, 1504]
drag, startPoint x: 266, startPoint y: 344, endPoint x: 750, endPoint y: 351, distance: 484.0
copy pre "<l>Ipsu dolorsi.am, cons adipiscing e'seddoeiusm te incidid utl etdolorema ali …"
